Goal: Check status: Check status

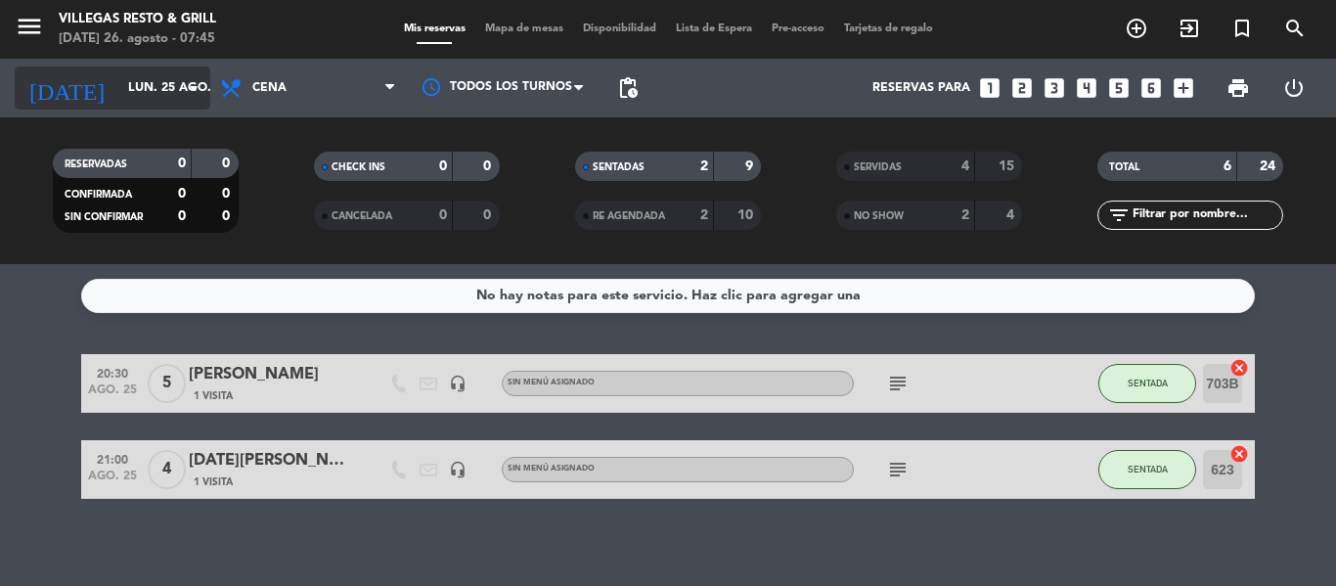
click at [184, 88] on icon "arrow_drop_down" at bounding box center [193, 87] width 23 height 23
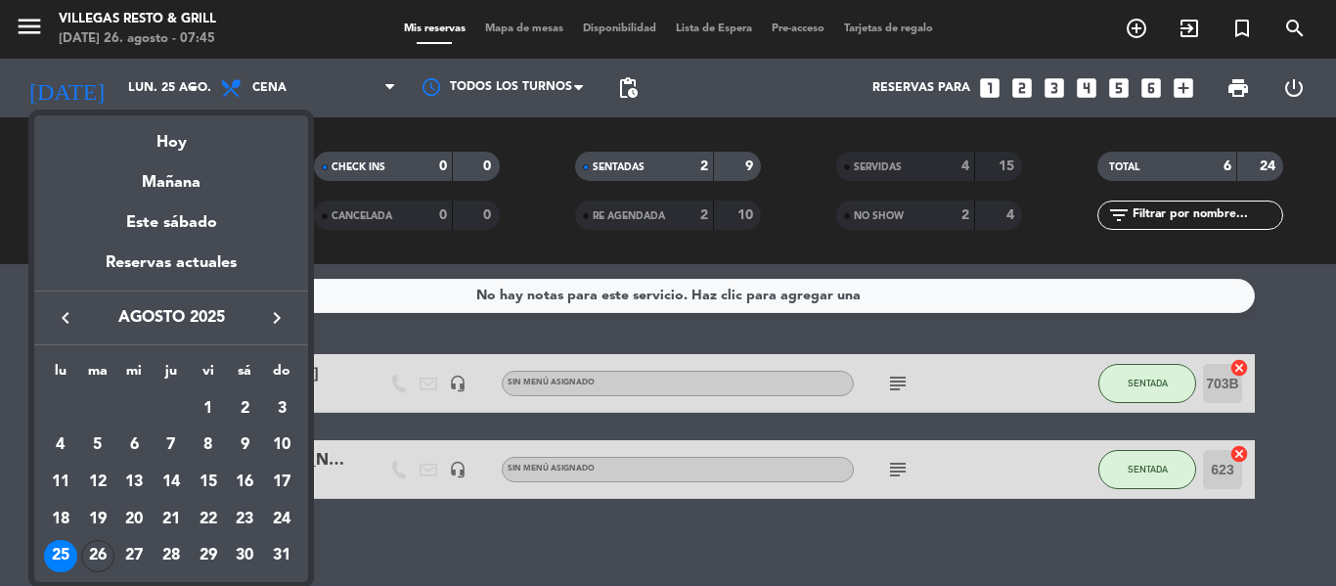
click at [92, 244] on div "26" at bounding box center [97, 556] width 33 height 33
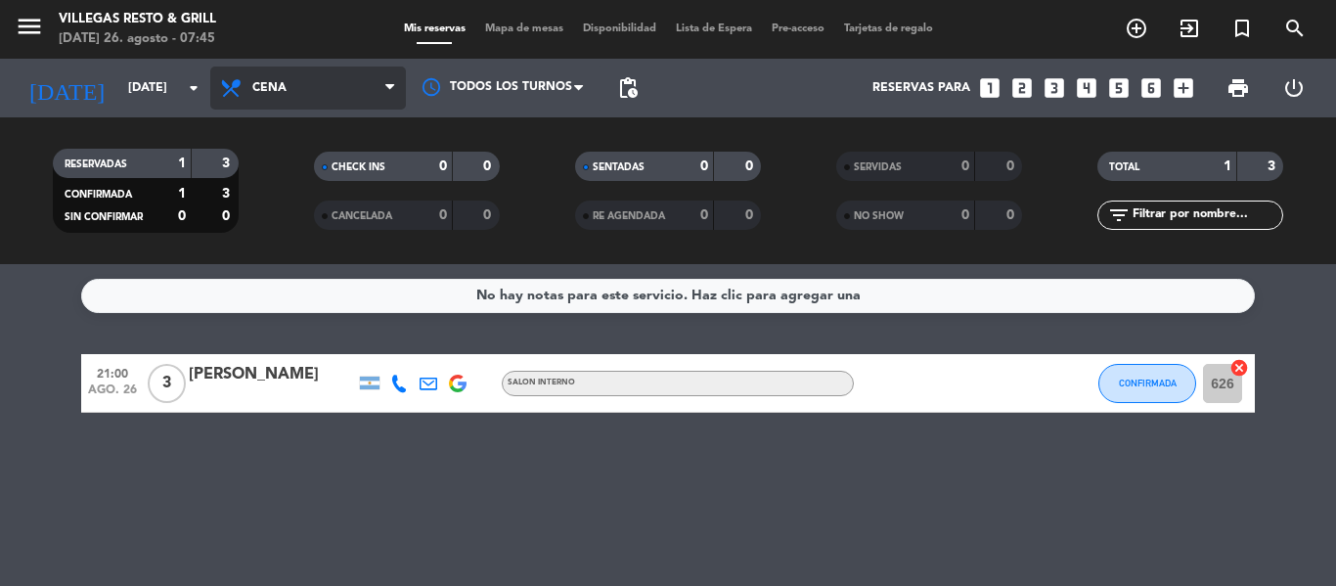
click at [281, 90] on span "Cena" at bounding box center [269, 88] width 34 height 14
click at [322, 183] on div "menu [PERSON_NAME] Resto & Grill [DATE] 26. agosto - 07:45 Mis reservas Mapa de…" at bounding box center [668, 132] width 1336 height 264
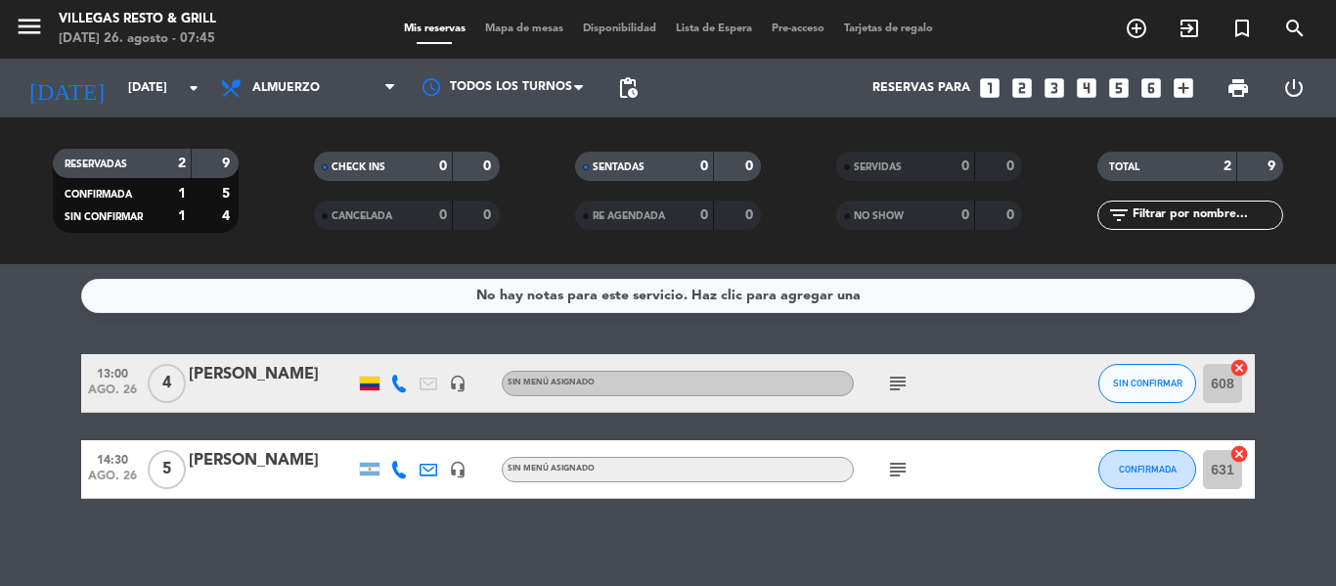
click at [667, 244] on icon "subject" at bounding box center [897, 383] width 23 height 23
click at [667, 244] on icon "subject" at bounding box center [897, 469] width 23 height 23
click at [667, 244] on div "No hay notas para este servicio. Haz clic para agregar una 13:00 [DATE] 4 [PERS…" at bounding box center [668, 425] width 1336 height 322
click at [168, 86] on input "[DATE]" at bounding box center [200, 87] width 165 height 33
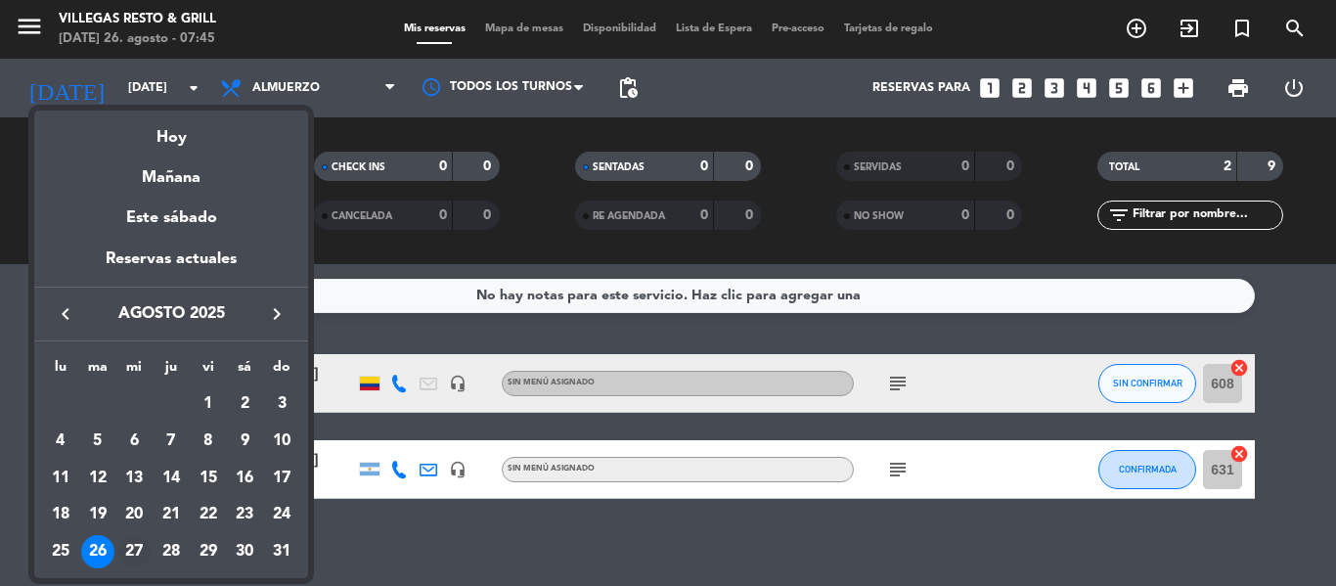
click at [136, 244] on div "27" at bounding box center [133, 551] width 33 height 33
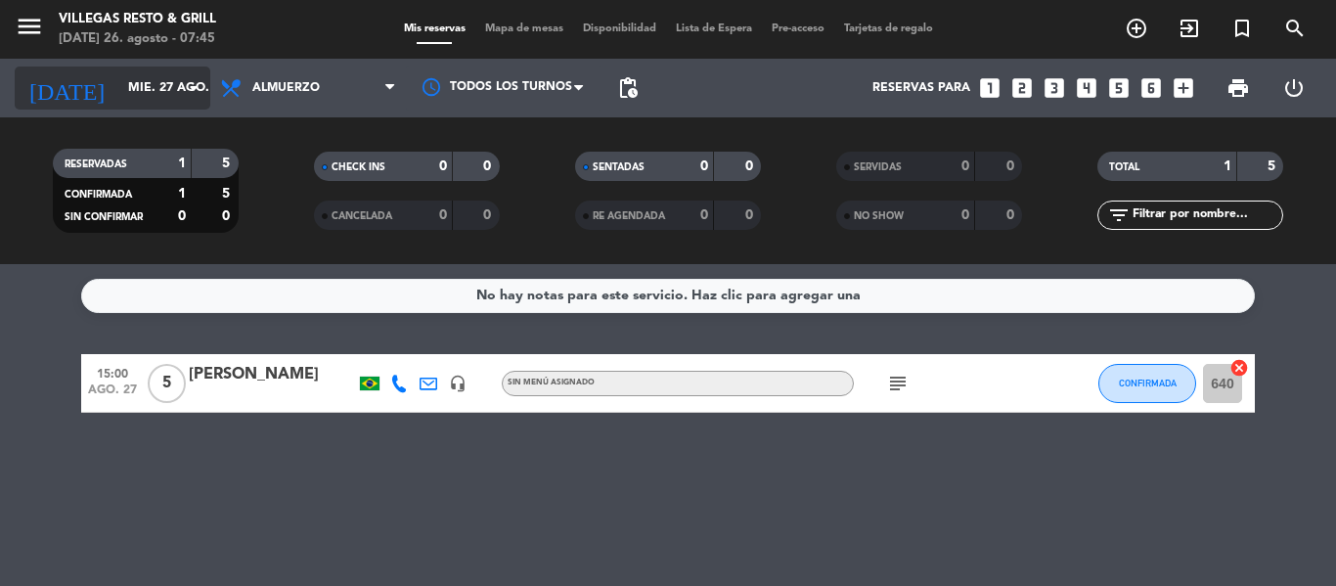
click at [176, 85] on input "mié. 27 ago." at bounding box center [200, 87] width 165 height 33
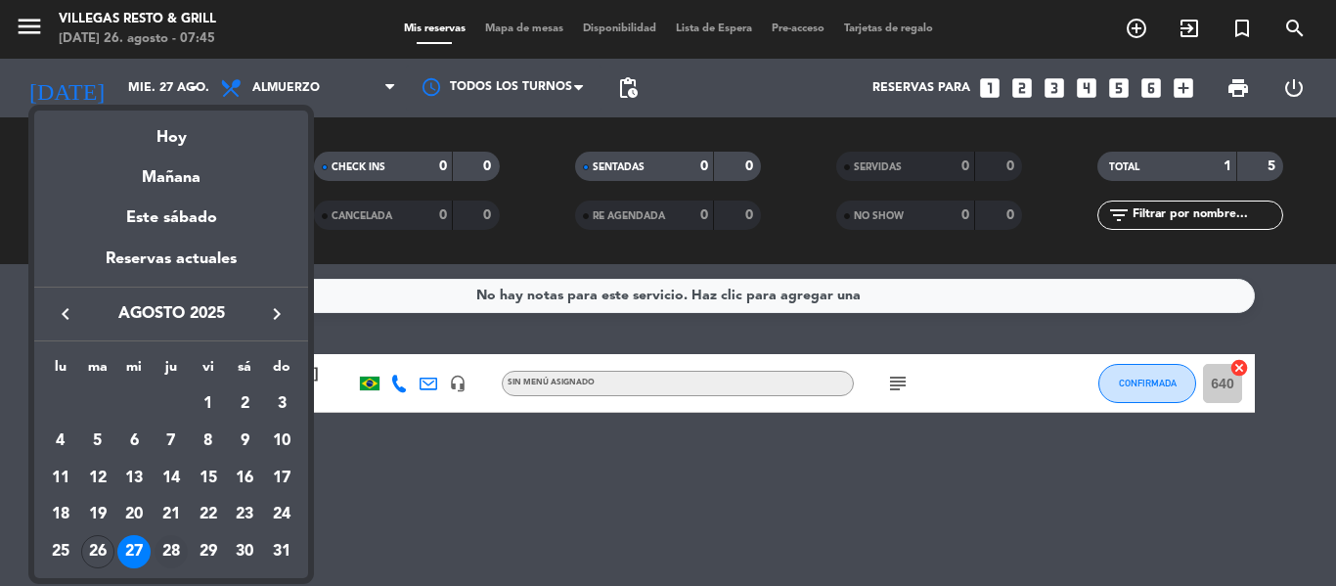
click at [171, 244] on div "28" at bounding box center [170, 551] width 33 height 33
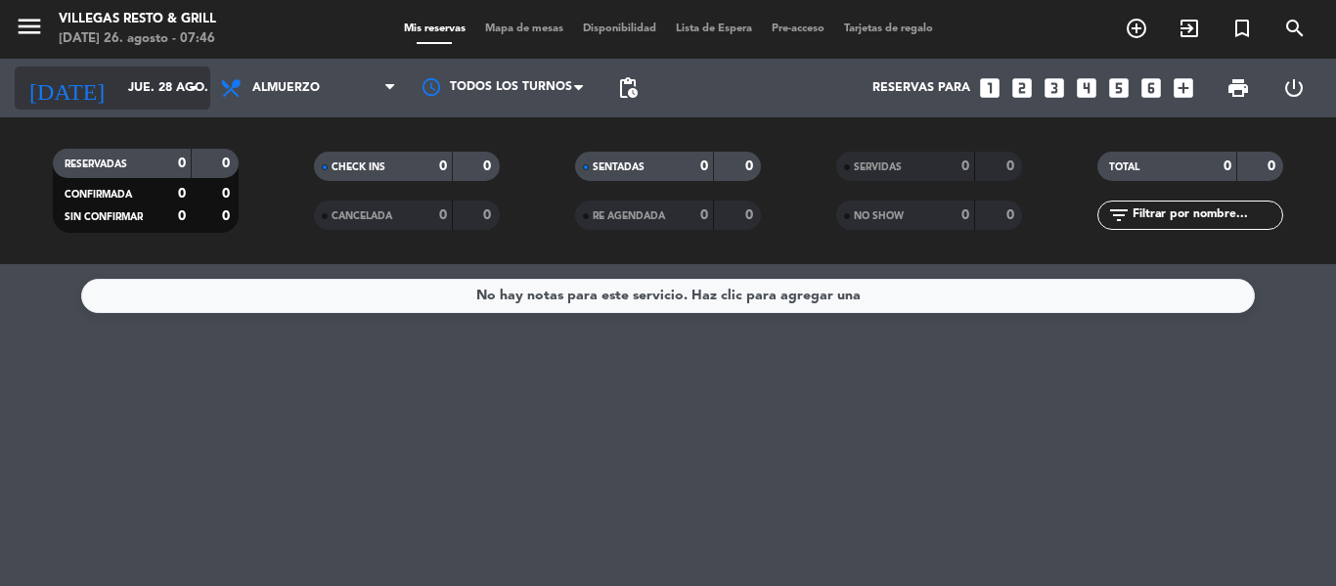
click at [174, 87] on input "jue. 28 ago." at bounding box center [200, 87] width 165 height 33
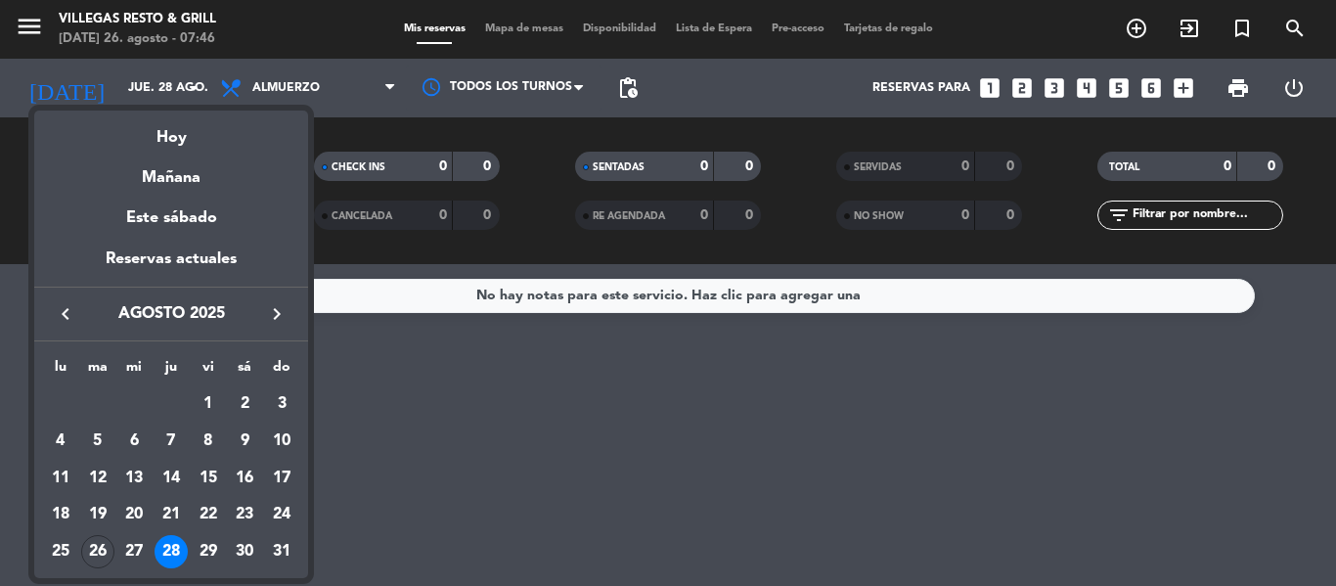
click at [211, 244] on div "29" at bounding box center [208, 551] width 33 height 33
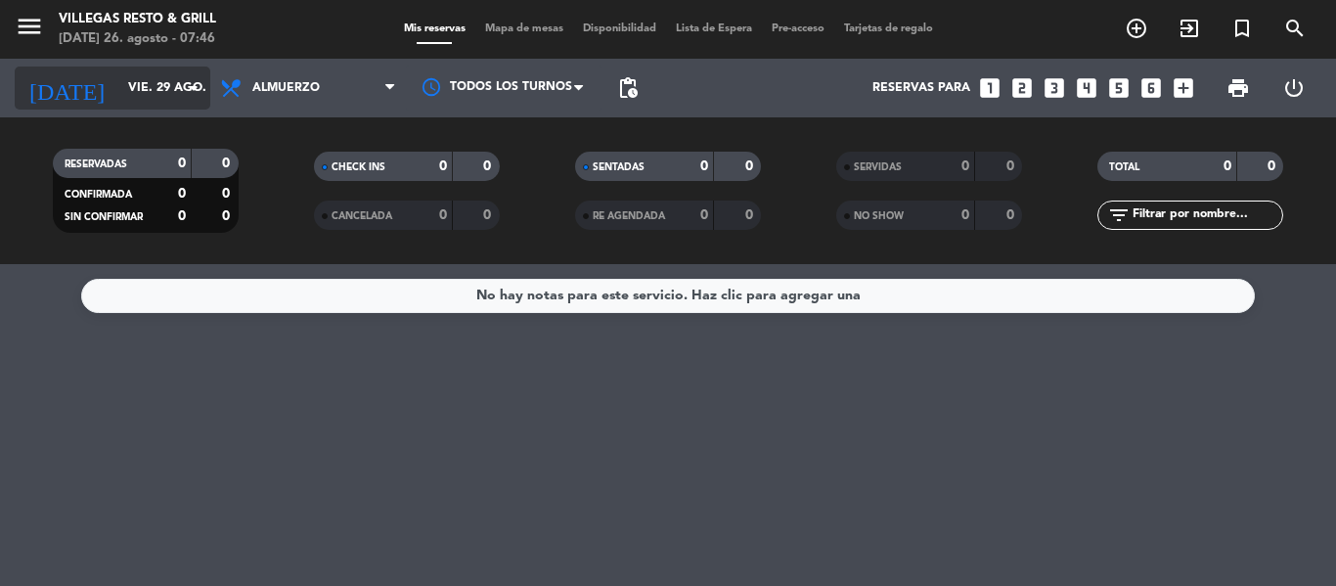
click at [164, 85] on input "vie. 29 ago." at bounding box center [200, 87] width 165 height 33
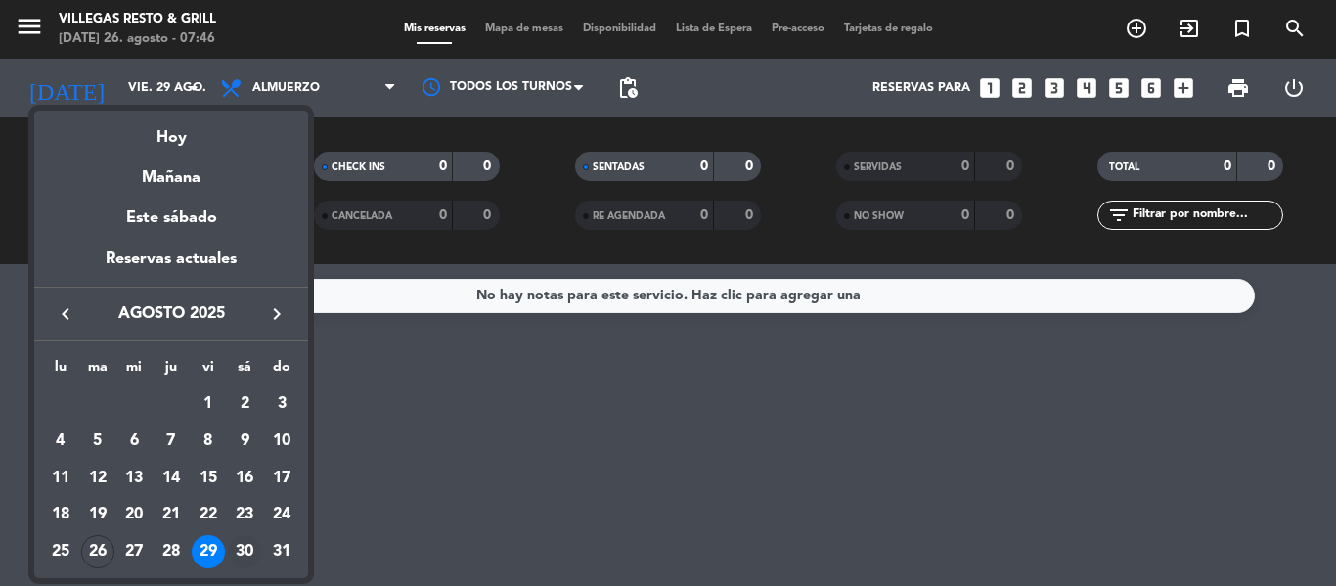
click at [241, 244] on div "30" at bounding box center [244, 551] width 33 height 33
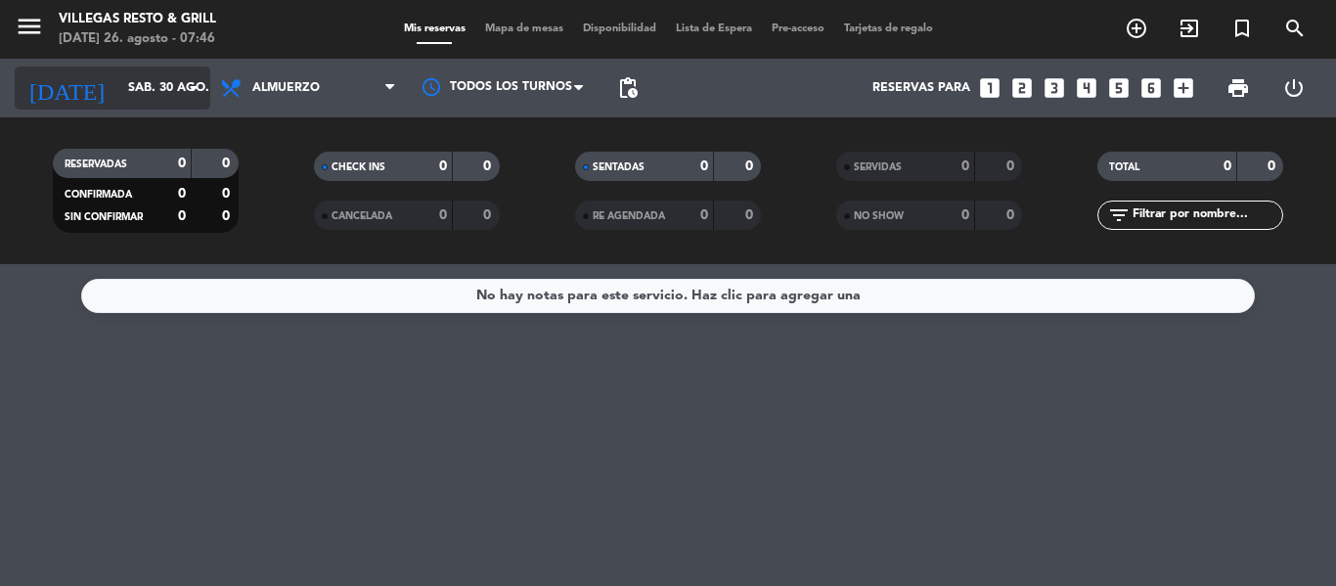
click at [167, 87] on input "sáb. 30 ago." at bounding box center [200, 87] width 165 height 33
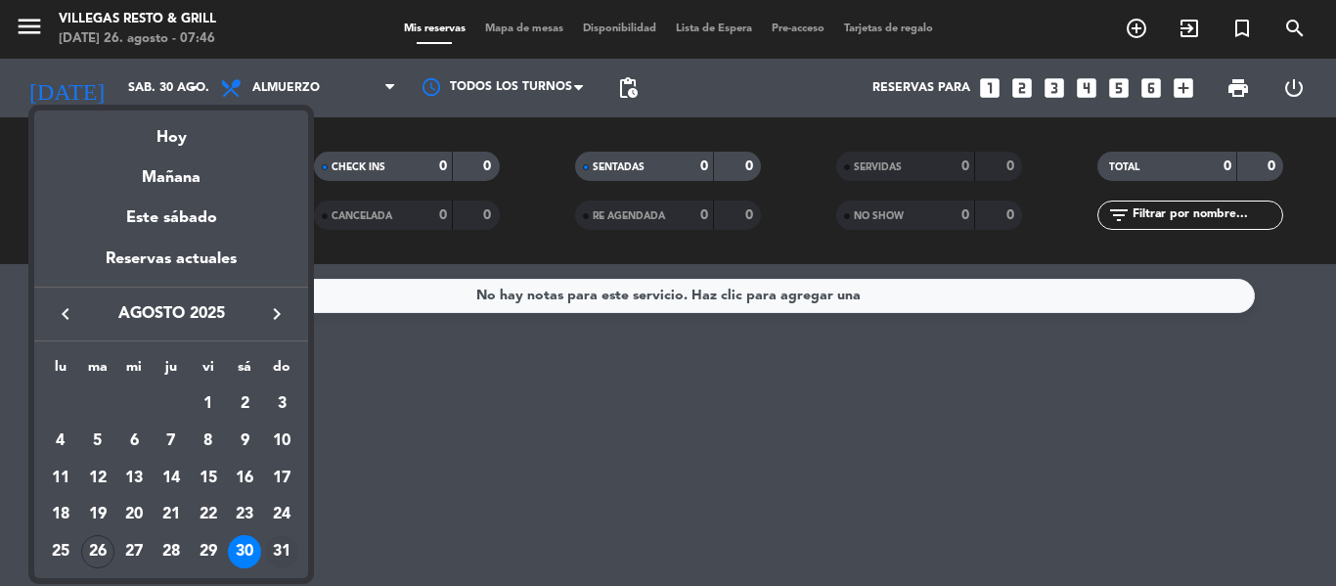
click at [280, 244] on div "31" at bounding box center [281, 551] width 33 height 33
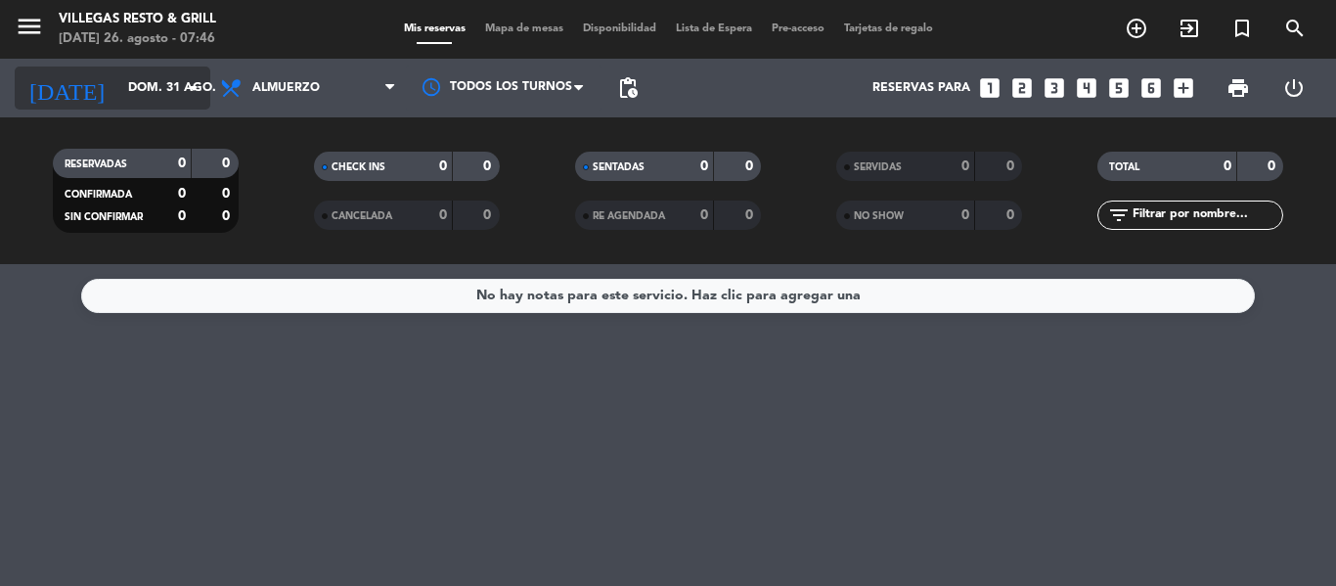
click at [142, 93] on input "dom. 31 ago." at bounding box center [200, 87] width 165 height 33
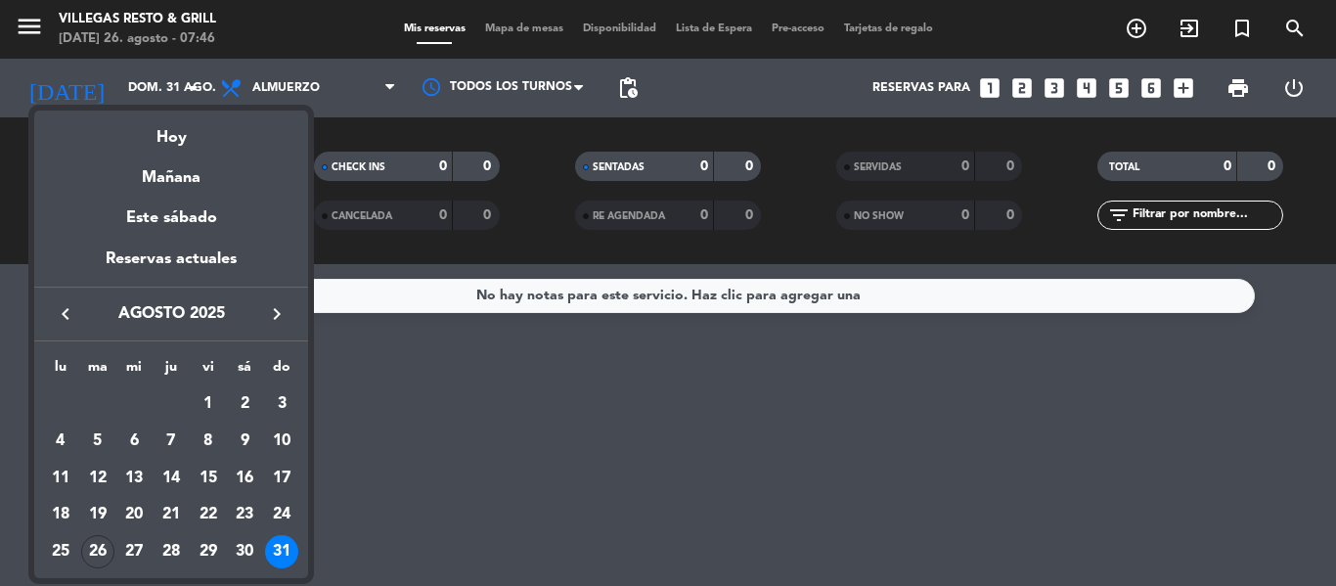
click at [278, 244] on icon "keyboard_arrow_right" at bounding box center [276, 313] width 23 height 23
click at [62, 244] on div "1" at bounding box center [60, 440] width 33 height 33
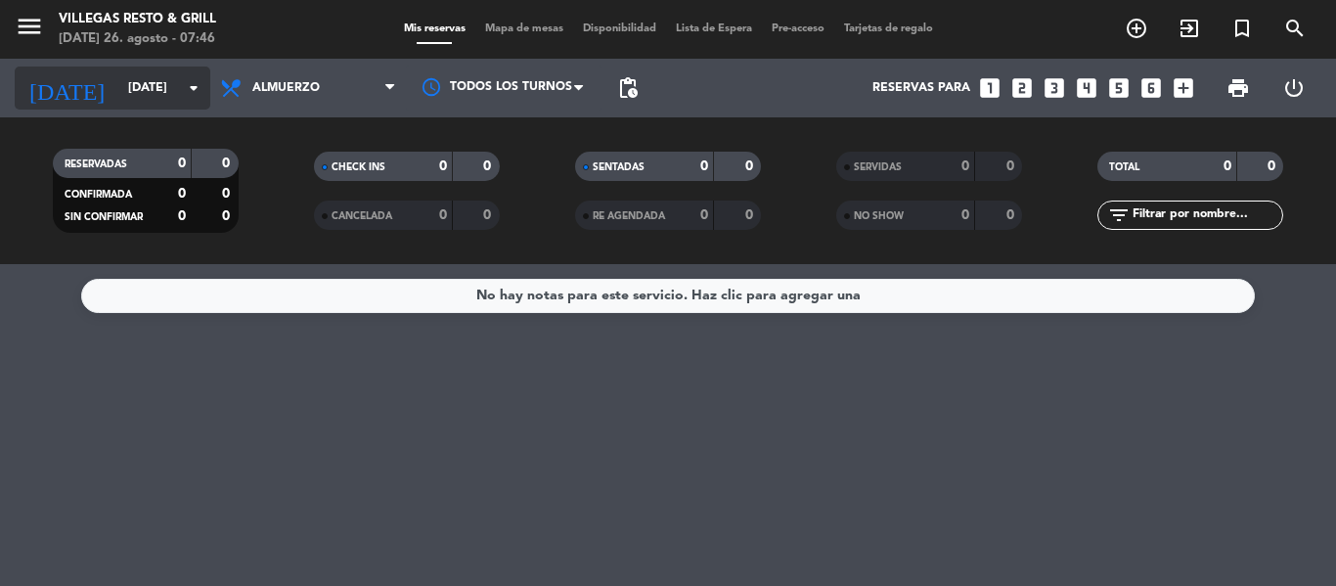
click at [118, 85] on input "[DATE]" at bounding box center [200, 87] width 165 height 33
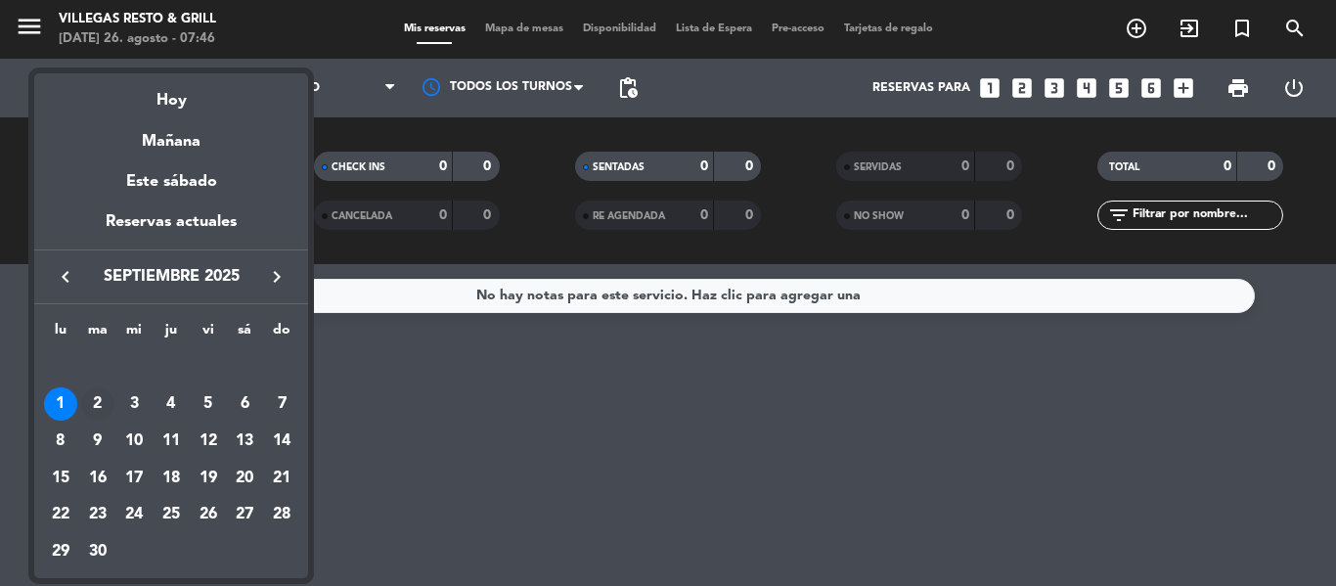
click at [91, 244] on div "2" at bounding box center [97, 403] width 33 height 33
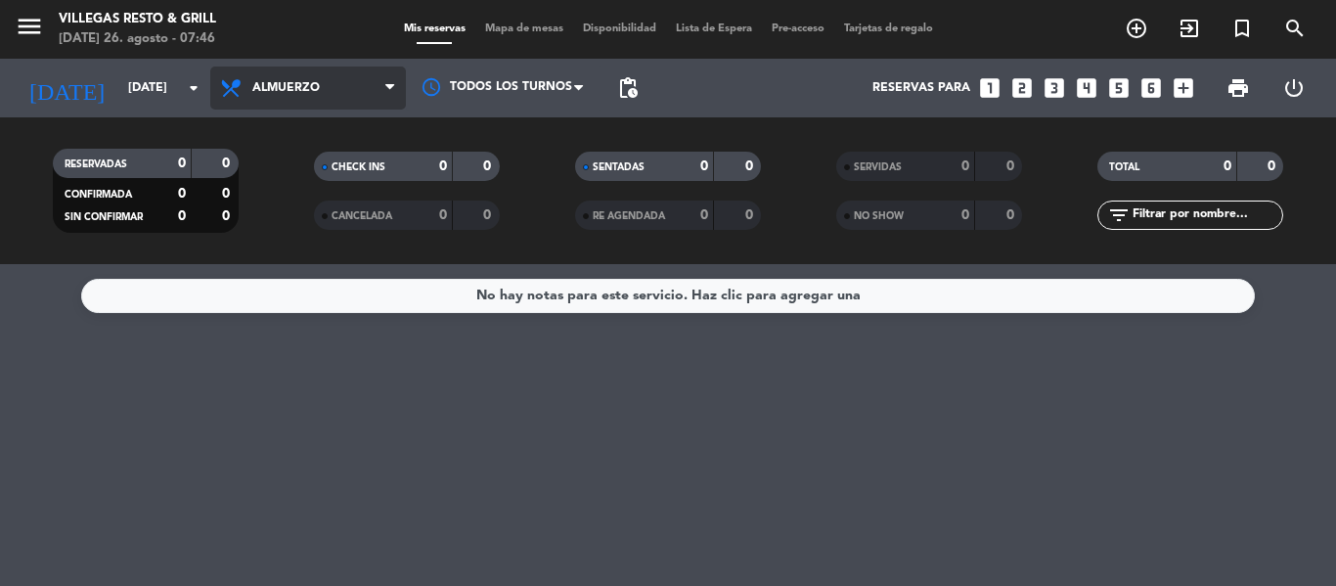
click at [314, 85] on span "Almuerzo" at bounding box center [285, 88] width 67 height 14
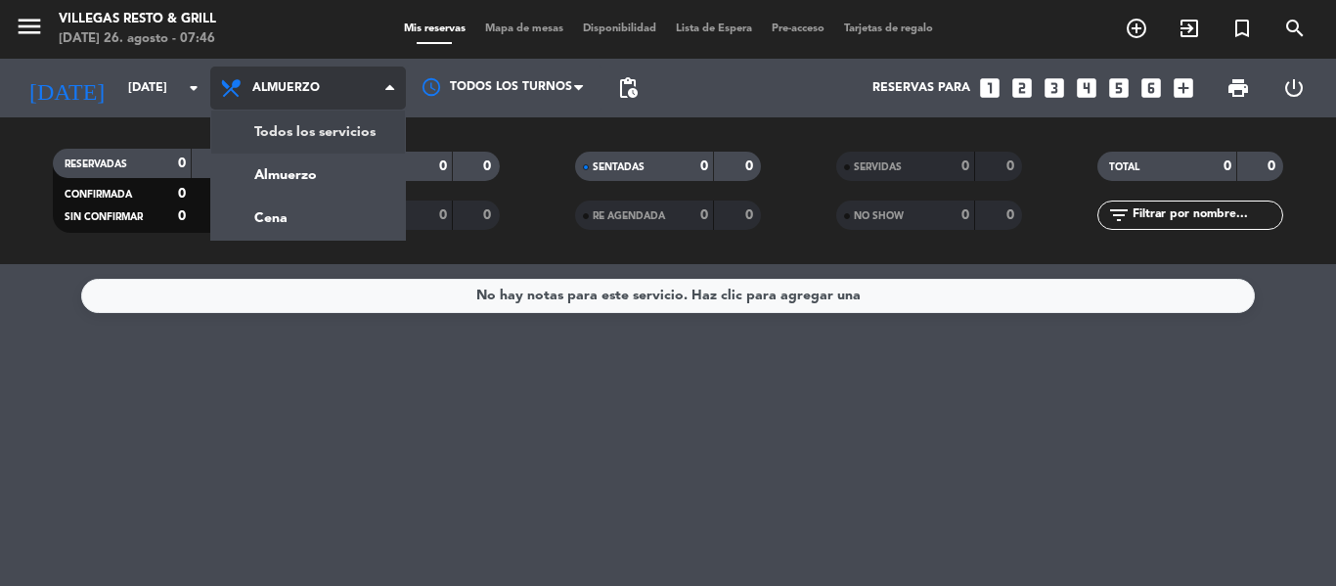
click at [330, 129] on div "menu [PERSON_NAME] Resto & Grill [DATE] 26. agosto - 07:46 Mis reservas Mapa de…" at bounding box center [668, 132] width 1336 height 264
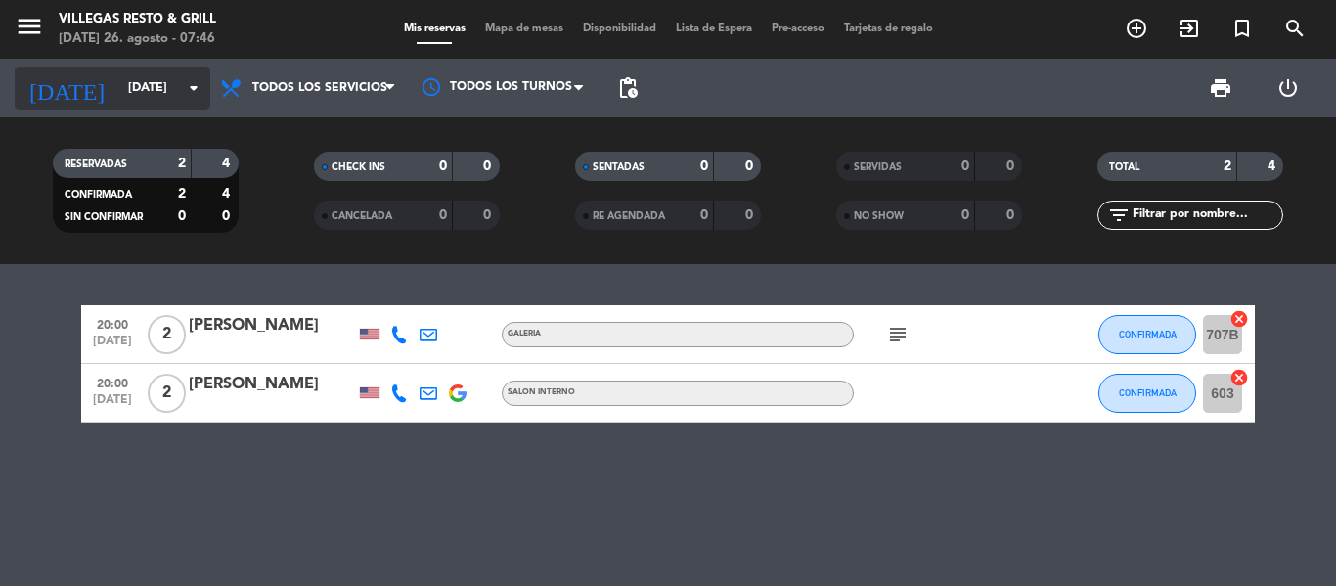
click at [131, 83] on input "[DATE]" at bounding box center [200, 87] width 165 height 33
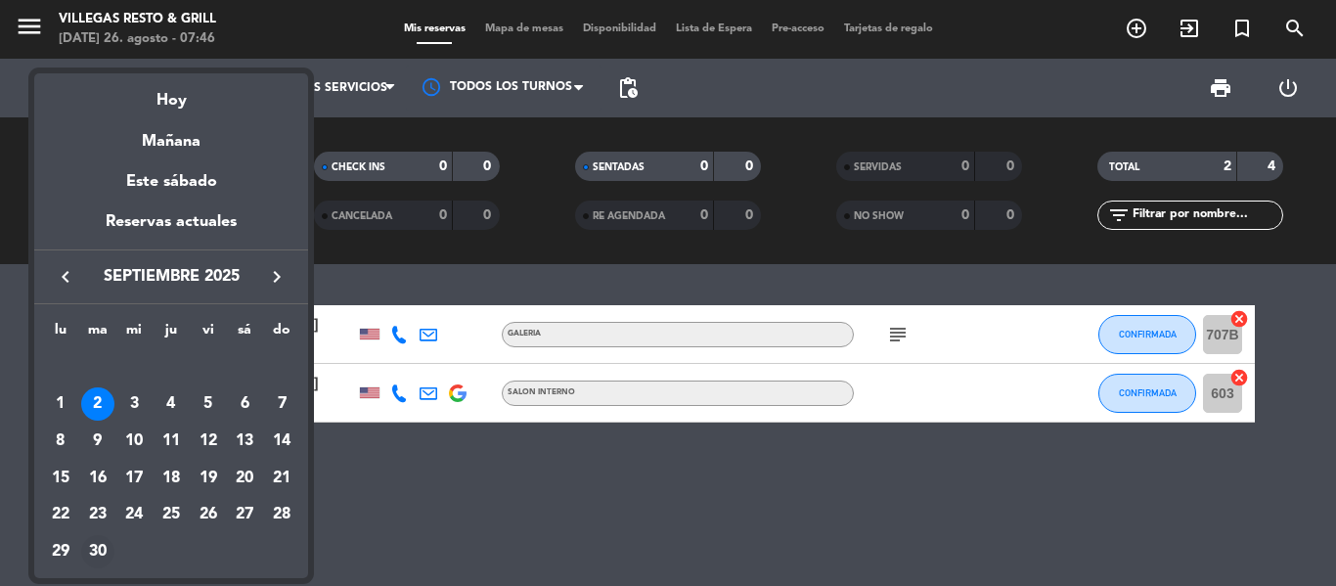
click at [94, 244] on div "30" at bounding box center [97, 551] width 33 height 33
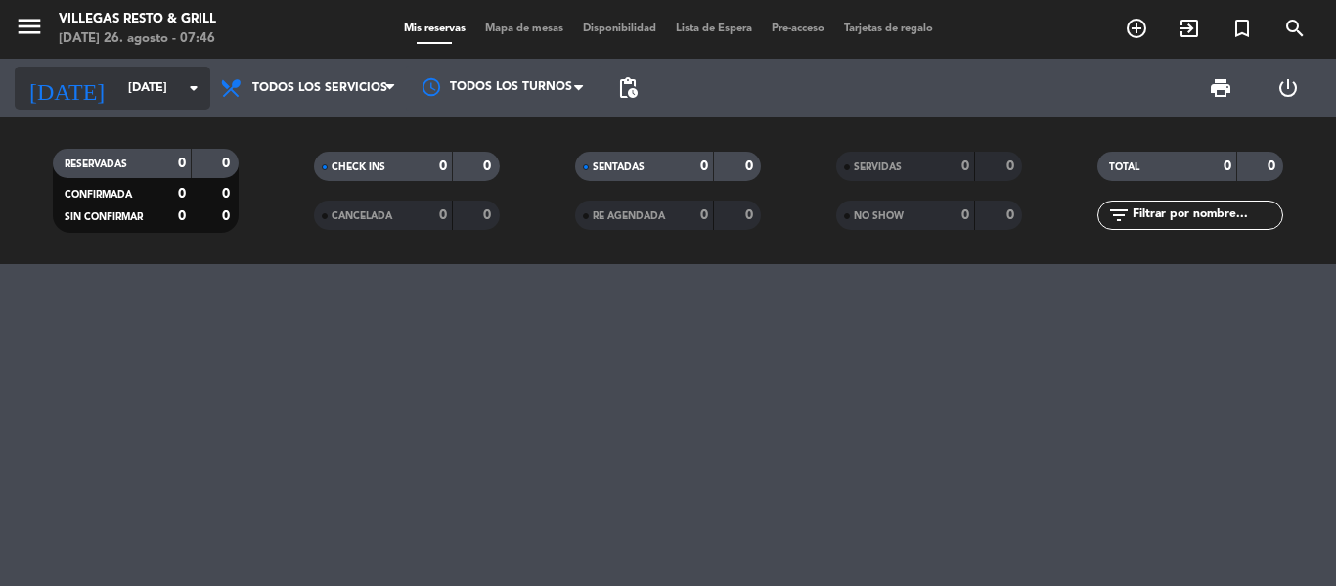
click at [128, 86] on input "[DATE]" at bounding box center [200, 87] width 165 height 33
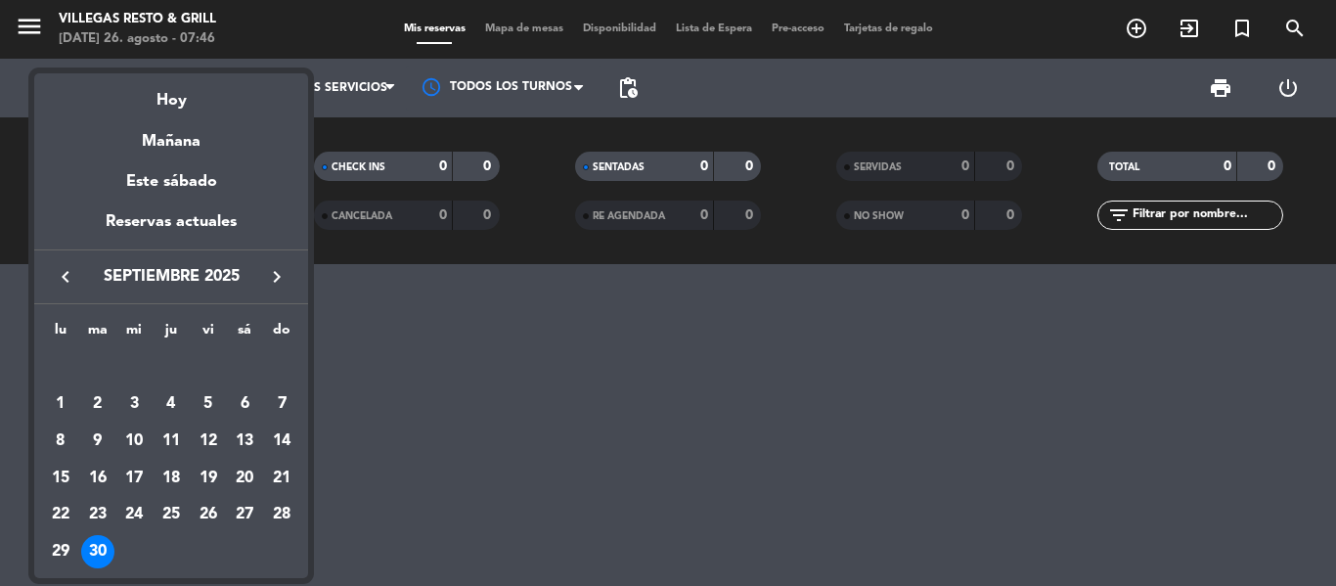
click at [58, 244] on icon "keyboard_arrow_left" at bounding box center [65, 276] width 23 height 23
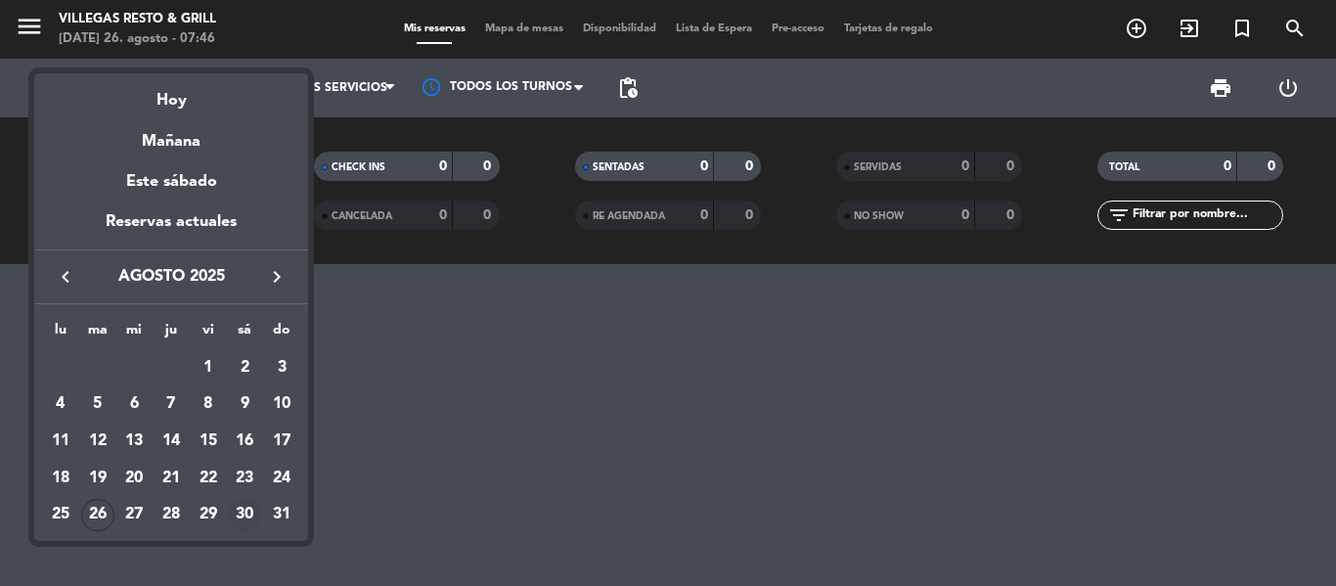
click at [243, 244] on div "30" at bounding box center [244, 515] width 33 height 33
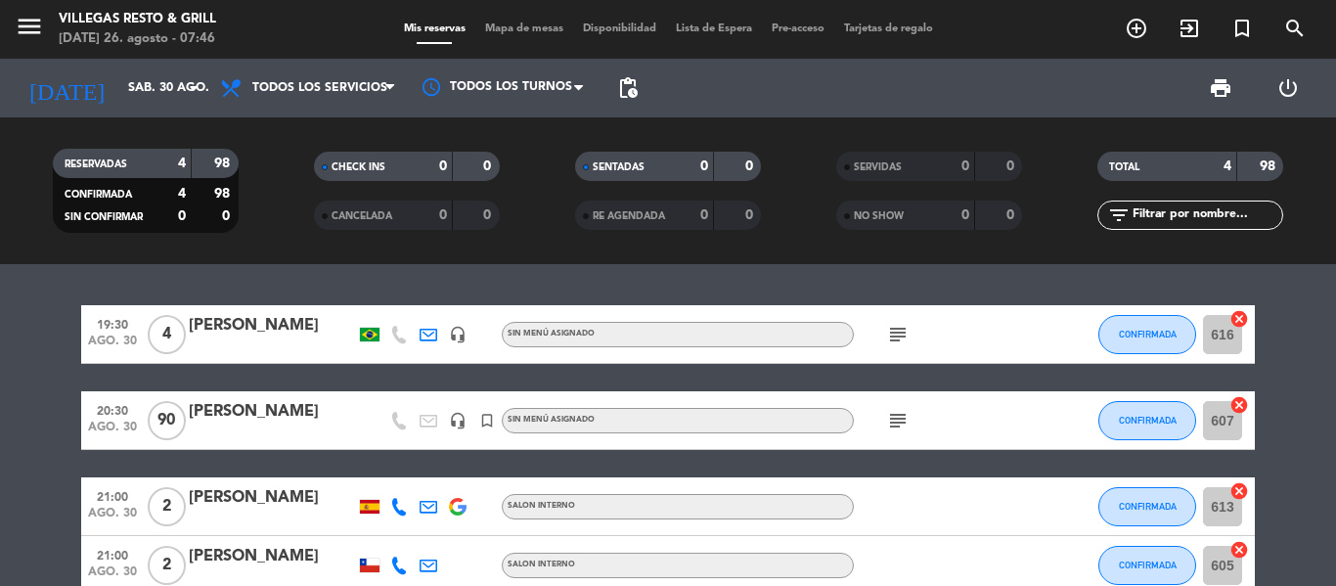
click at [667, 244] on icon "subject" at bounding box center [897, 420] width 23 height 23
click at [667, 244] on icon "subject" at bounding box center [897, 334] width 23 height 23
click at [156, 79] on input "sáb. 30 ago." at bounding box center [200, 87] width 165 height 33
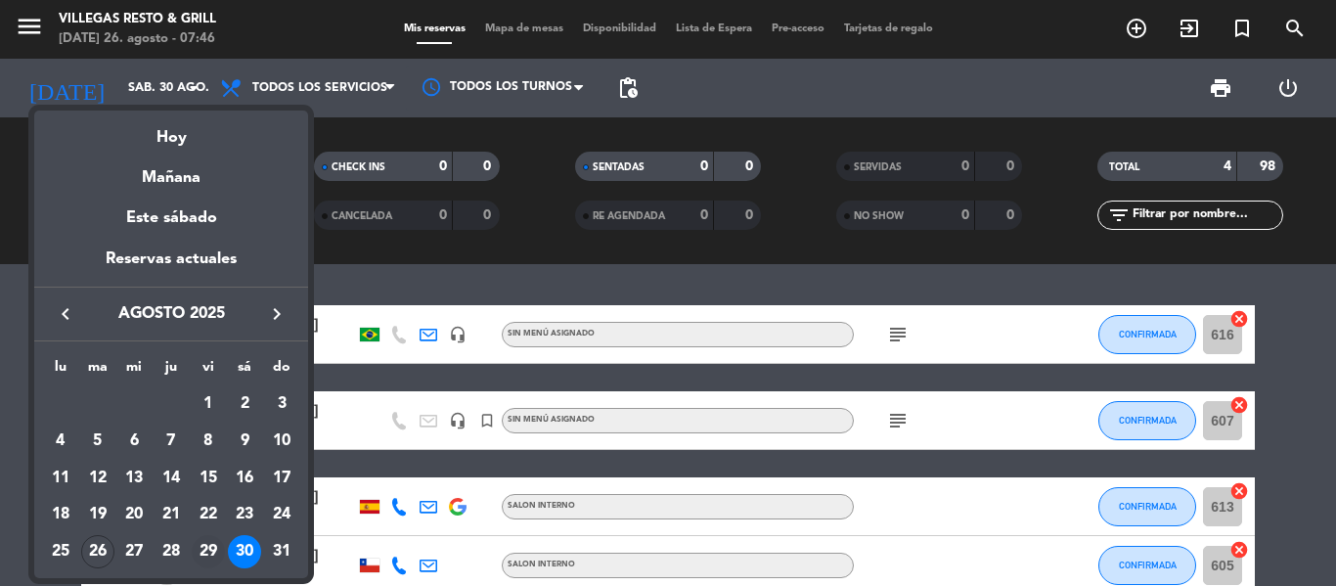
click at [208, 244] on div "29" at bounding box center [208, 551] width 33 height 33
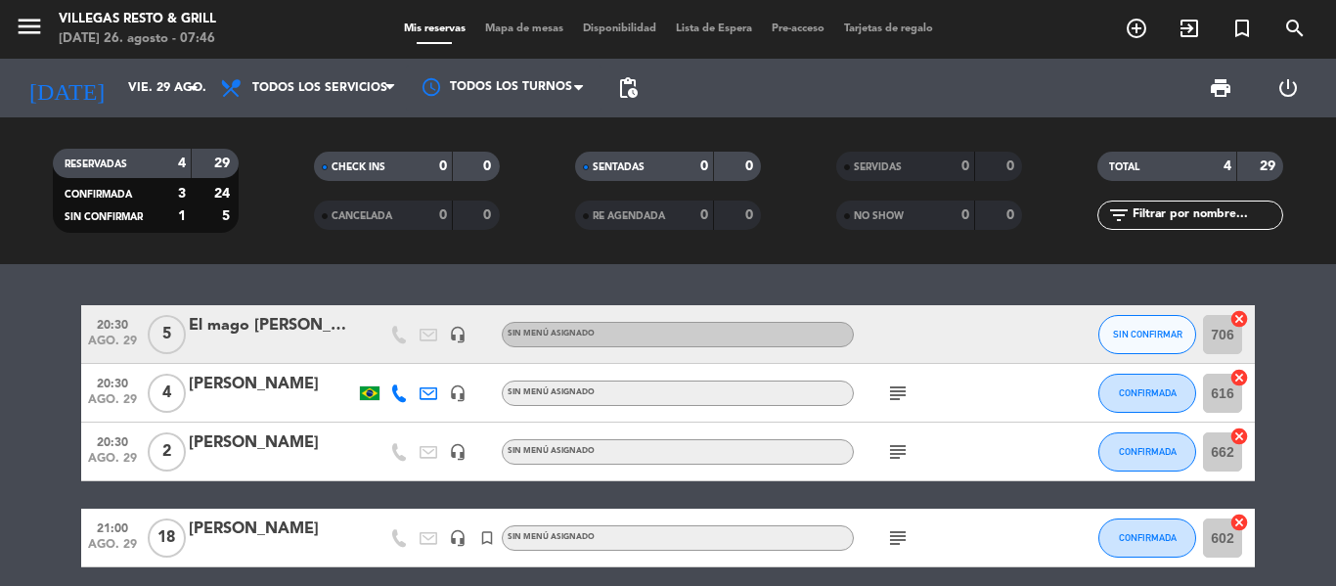
click at [667, 244] on span "subject" at bounding box center [897, 392] width 29 height 23
click at [667, 244] on icon "subject" at bounding box center [897, 392] width 23 height 23
click at [667, 244] on icon "subject" at bounding box center [897, 451] width 23 height 23
click at [667, 244] on icon "subject" at bounding box center [897, 537] width 23 height 23
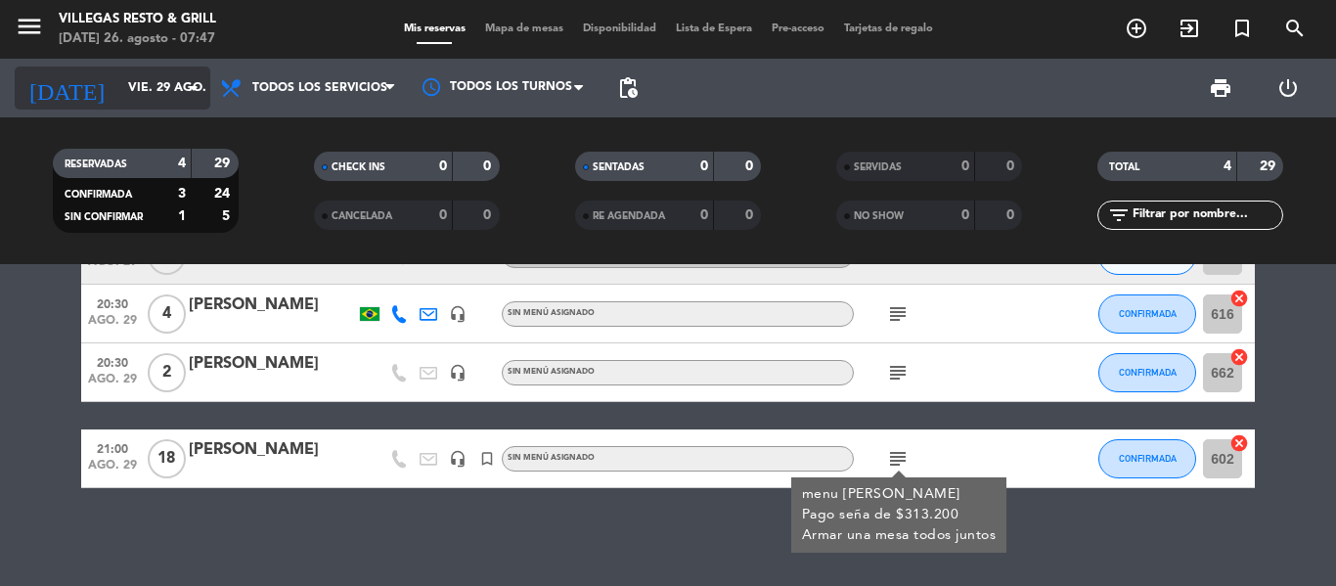
click at [120, 87] on input "vie. 29 ago." at bounding box center [200, 87] width 165 height 33
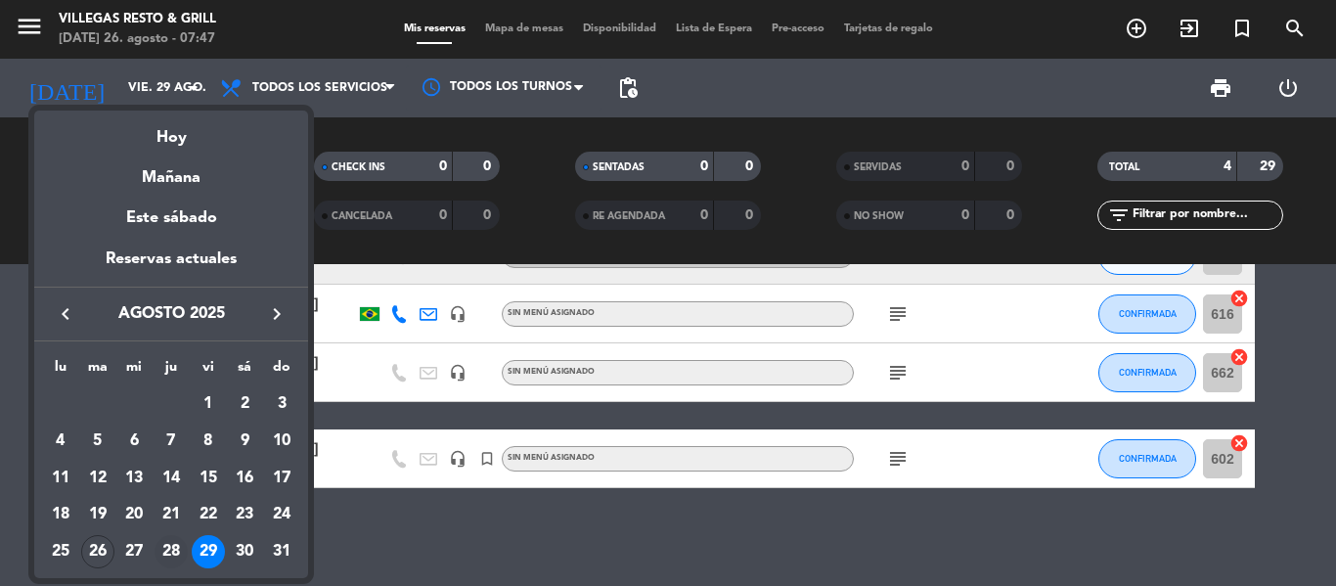
click at [176, 244] on div "28" at bounding box center [170, 551] width 33 height 33
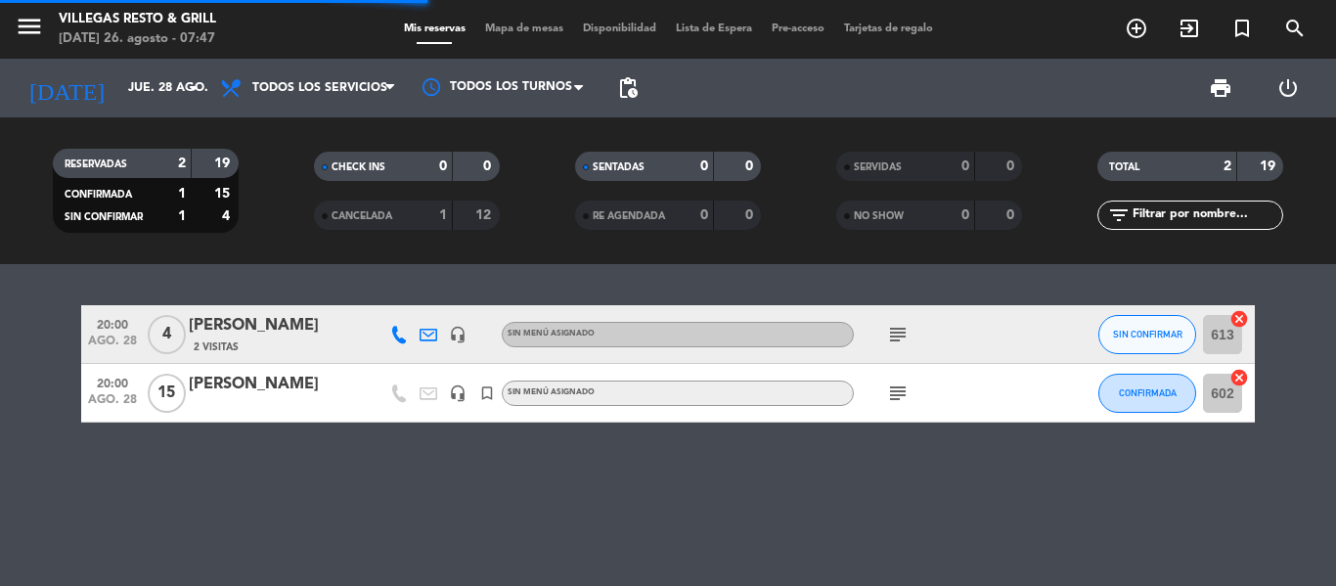
scroll to position [0, 0]
click at [667, 244] on icon "subject" at bounding box center [897, 334] width 23 height 23
click at [667, 244] on icon "subject" at bounding box center [897, 392] width 23 height 23
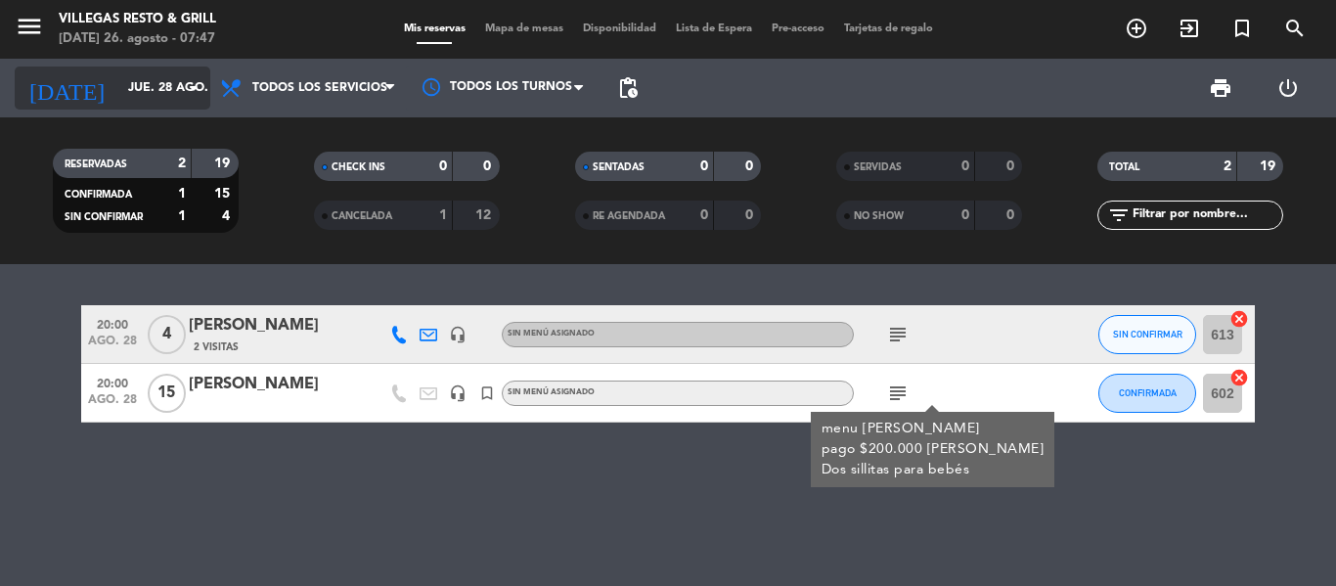
click at [118, 84] on input "jue. 28 ago." at bounding box center [200, 87] width 165 height 33
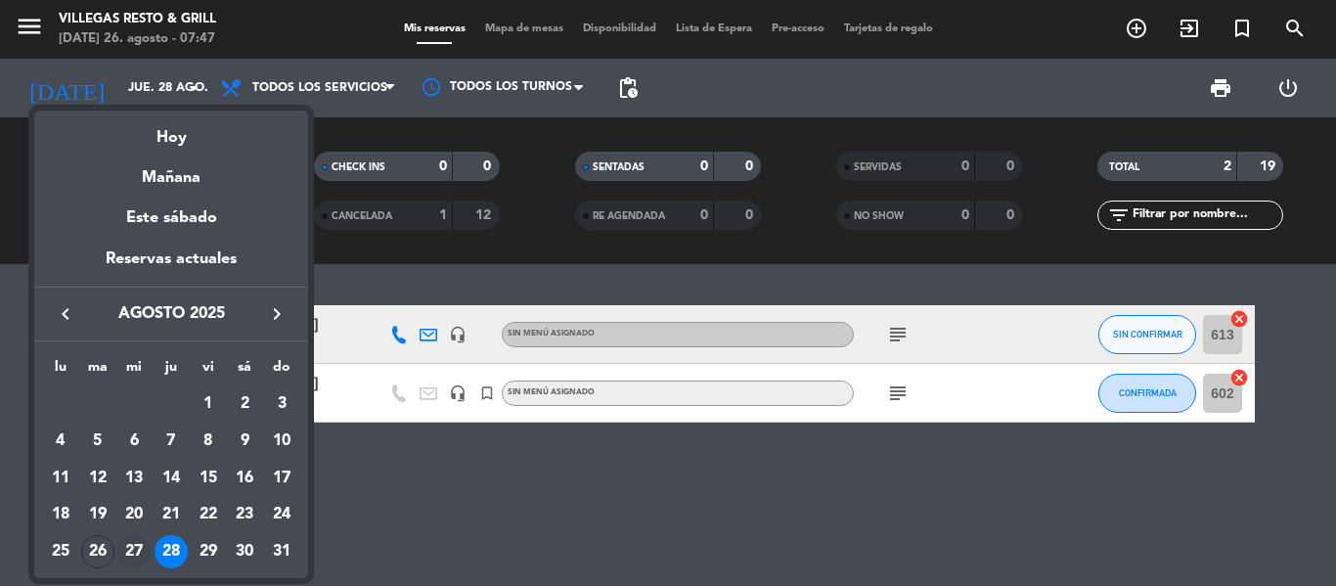
click at [135, 244] on div "27" at bounding box center [133, 551] width 33 height 33
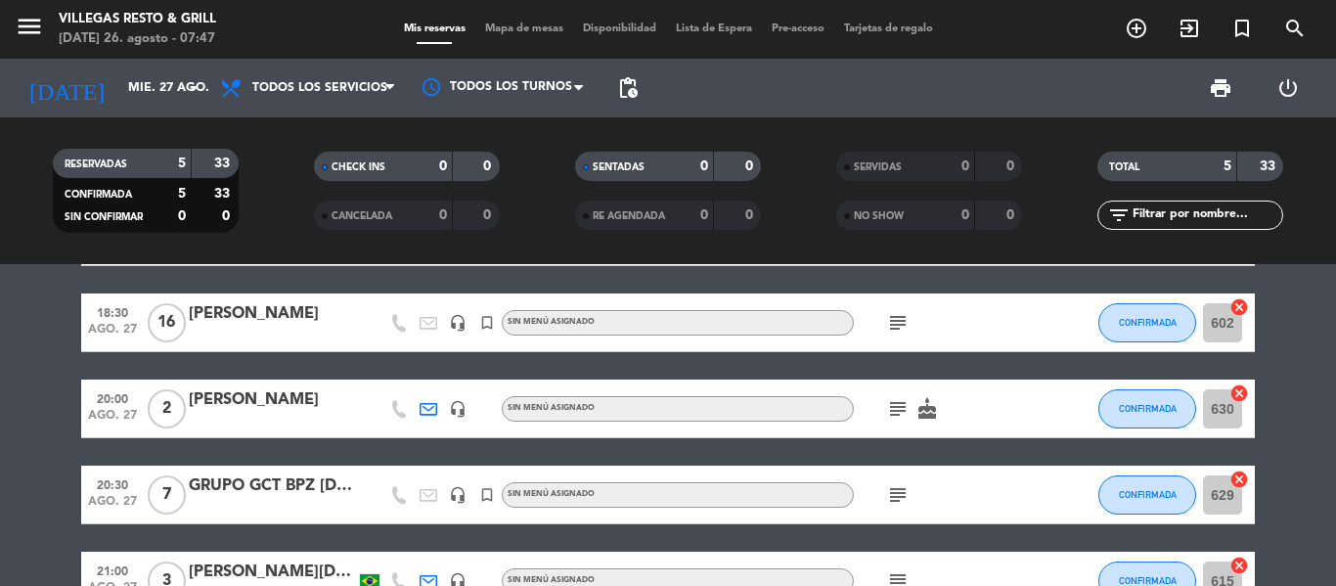
scroll to position [196, 0]
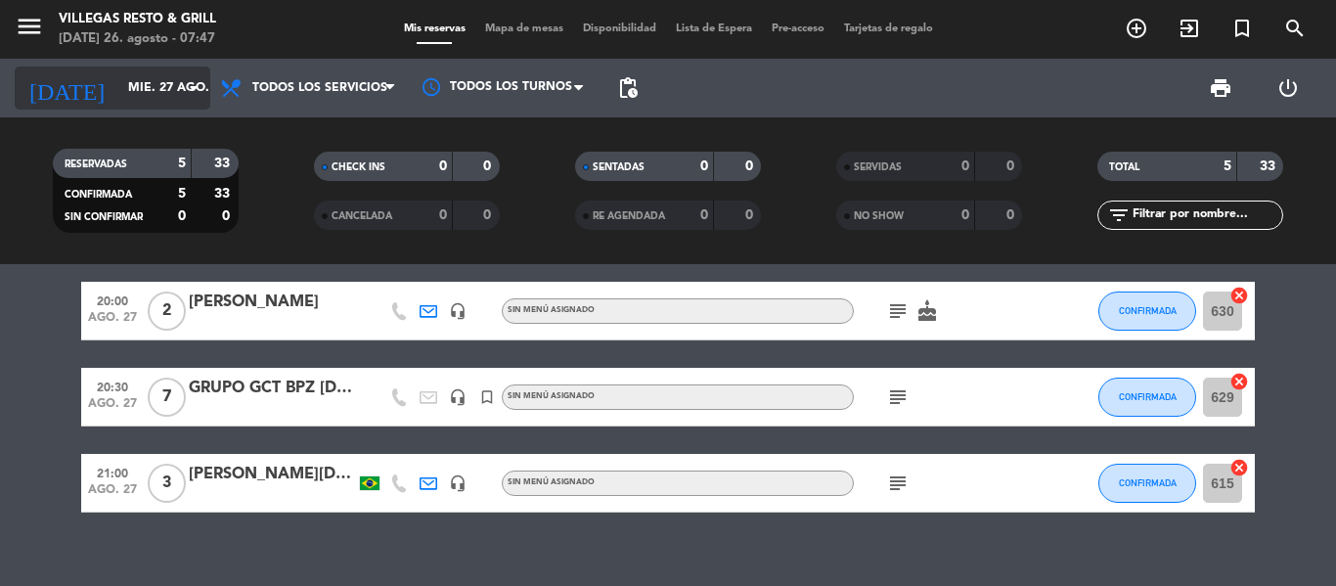
click at [156, 88] on input "mié. 27 ago." at bounding box center [200, 87] width 165 height 33
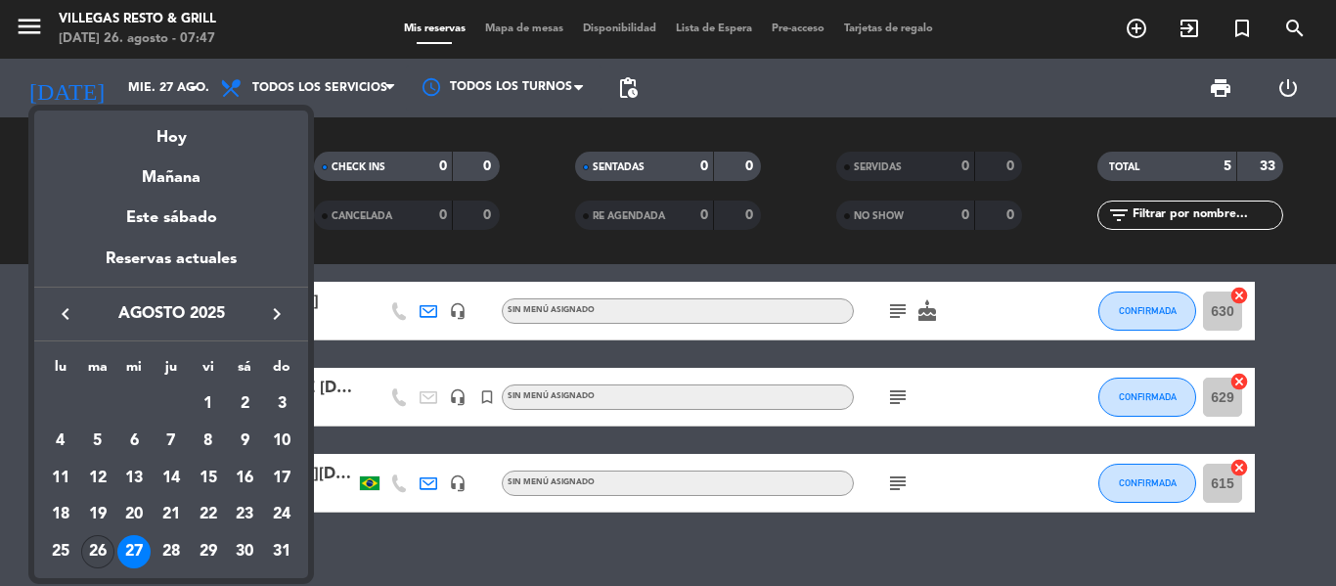
click at [100, 244] on div "26" at bounding box center [97, 551] width 33 height 33
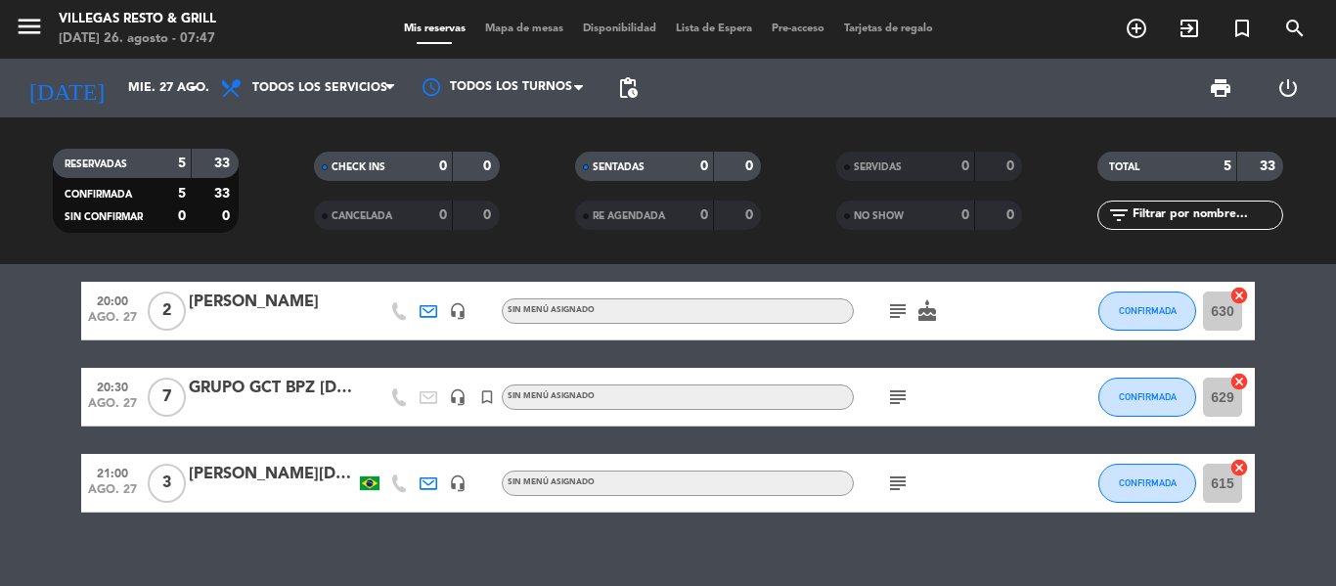
type input "[DATE]"
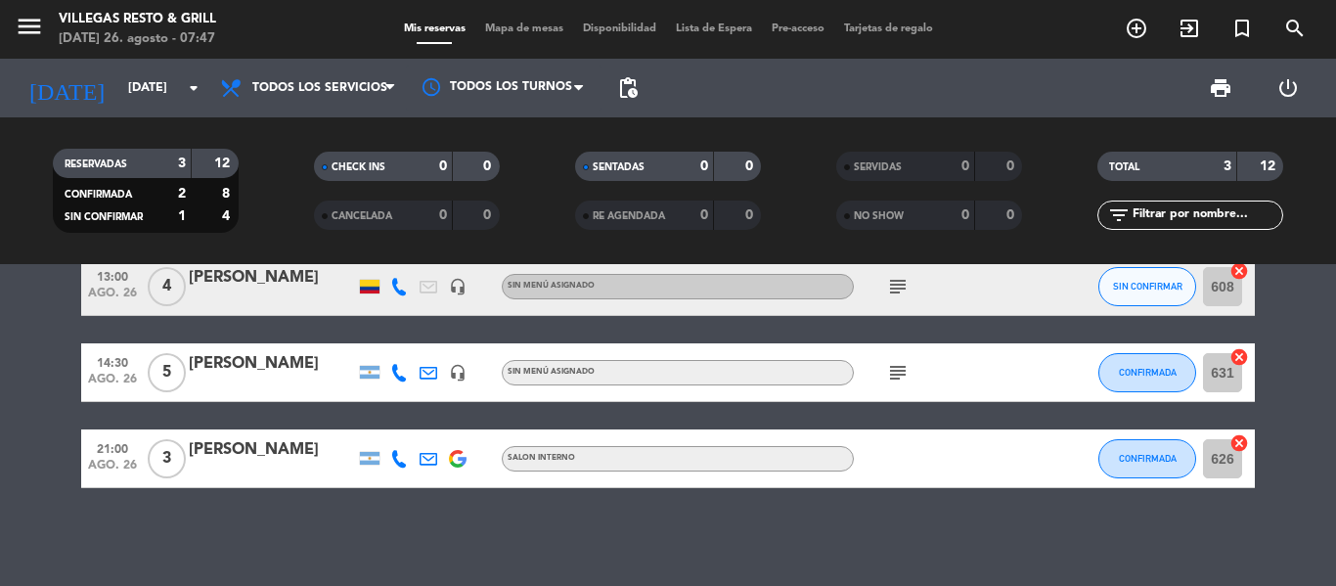
scroll to position [0, 0]
